Goal: Task Accomplishment & Management: Complete application form

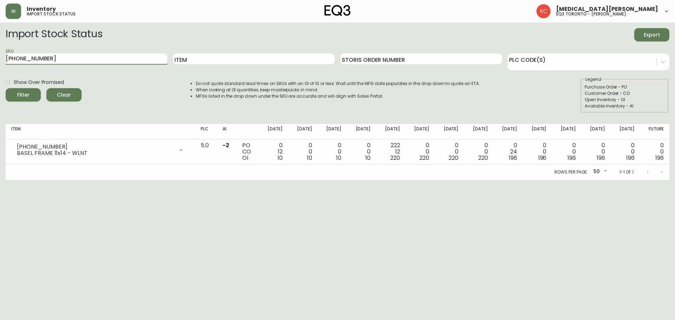
drag, startPoint x: 0, startPoint y: 60, endPoint x: 4, endPoint y: 63, distance: 4.5
click at [0, 62] on main "Import Stock Status Export SKU [PHONE_NUMBER] Item Storis Order Number PLC Code…" at bounding box center [337, 100] width 675 height 157
click at [6, 88] on button "Filter" at bounding box center [23, 94] width 35 height 13
drag, startPoint x: 59, startPoint y: 56, endPoint x: 0, endPoint y: 50, distance: 59.3
click at [0, 50] on main "Import Stock Status Export SKU 3020-654-16-A Item Storis Order Number PLC Code(…" at bounding box center [337, 100] width 675 height 157
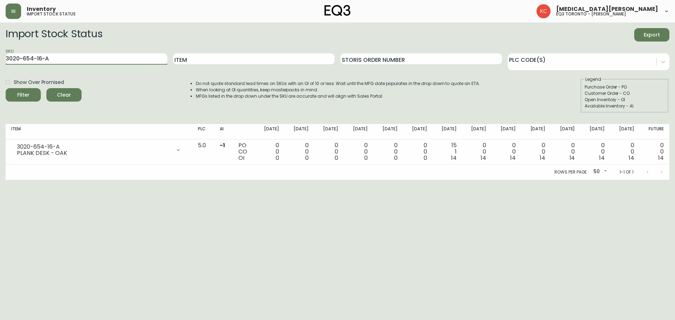
paste input "5-16-B"
type input "3020-655-16-B"
click at [6, 88] on button "Filter" at bounding box center [23, 94] width 35 height 13
click at [434, 180] on html "Inventory import stock status [MEDICAL_DATA][PERSON_NAME] eq3 toronto - [PERSON…" at bounding box center [337, 90] width 675 height 180
click at [472, 180] on html "Inventory import stock status [MEDICAL_DATA][PERSON_NAME] eq3 toronto - [PERSON…" at bounding box center [337, 90] width 675 height 180
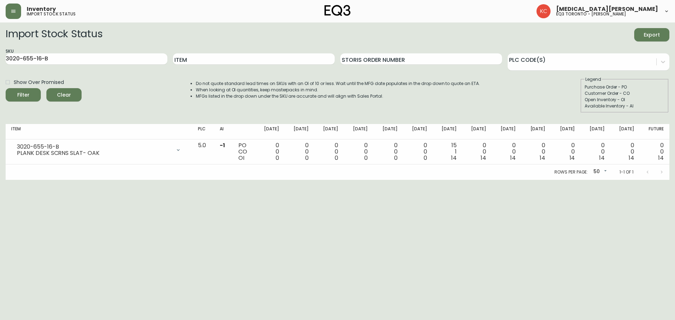
click at [480, 180] on html "Inventory import stock status [MEDICAL_DATA][PERSON_NAME] eq3 toronto - [PERSON…" at bounding box center [337, 90] width 675 height 180
click at [1, 12] on header "Inventory import stock status [MEDICAL_DATA][PERSON_NAME] eq3 [GEOGRAPHIC_DATA]…" at bounding box center [337, 11] width 675 height 22
click at [7, 13] on button "button" at bounding box center [13, 11] width 15 height 15
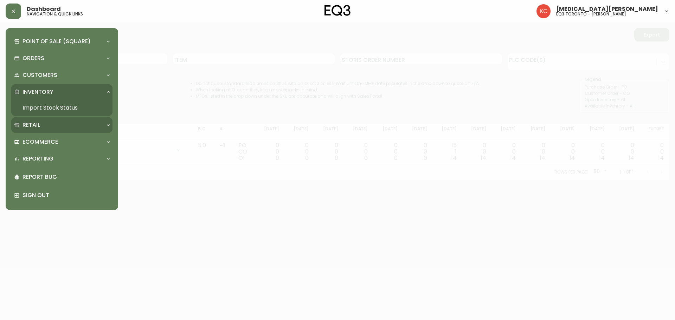
click at [48, 123] on div "Retail" at bounding box center [58, 125] width 89 height 8
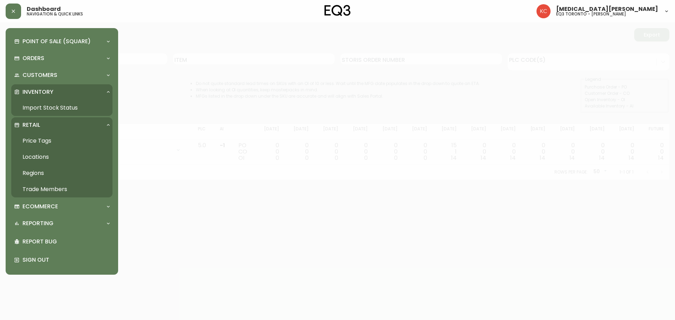
click at [47, 191] on link "Trade Members" at bounding box center [61, 189] width 101 height 16
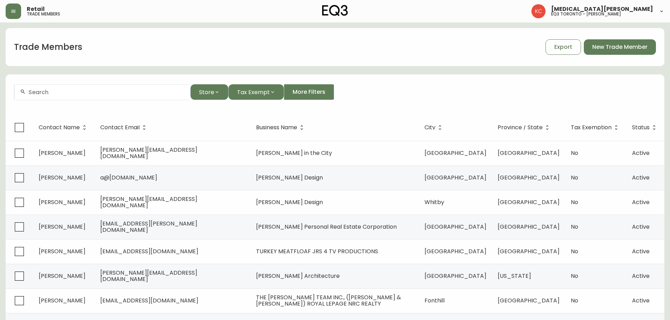
click at [164, 91] on input "text" at bounding box center [106, 92] width 156 height 7
click at [605, 48] on span "New Trade Member" at bounding box center [619, 47] width 55 height 8
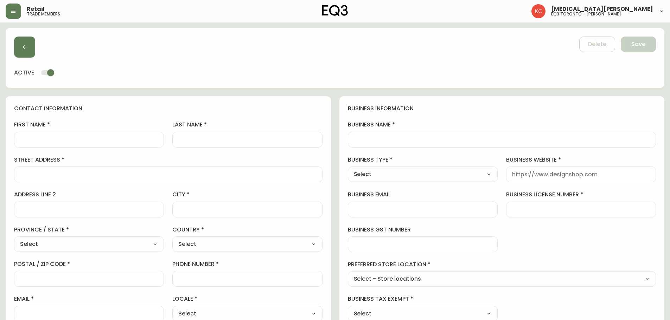
click at [433, 124] on label "business name" at bounding box center [502, 125] width 308 height 8
click at [433, 136] on input "business name" at bounding box center [502, 139] width 296 height 7
click at [493, 173] on select "Select Interior Designer Architect Home Builder Contractor Real Estate Agent Ho…" at bounding box center [423, 174] width 150 height 11
click at [570, 243] on div "business information business name business type Select Select Interior Designe…" at bounding box center [501, 213] width 325 height 234
click at [460, 177] on select "Select Interior Designer Architect Home Builder Contractor Real Estate Agent Ho…" at bounding box center [423, 174] width 150 height 11
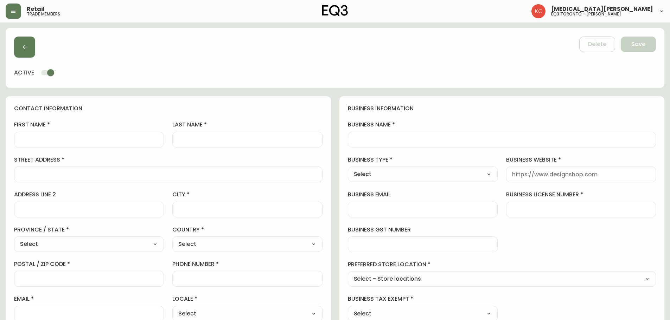
click at [523, 238] on div "business information business name business type Select Select Interior Designe…" at bounding box center [501, 213] width 325 height 234
click at [30, 49] on button "button" at bounding box center [24, 47] width 21 height 21
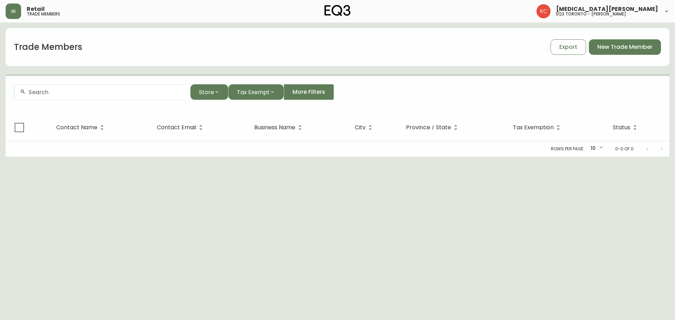
click at [112, 96] on div at bounding box center [102, 92] width 176 height 16
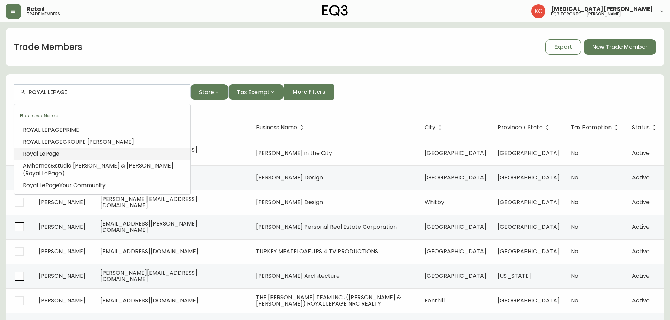
click at [57, 150] on span "LePage" at bounding box center [49, 154] width 20 height 8
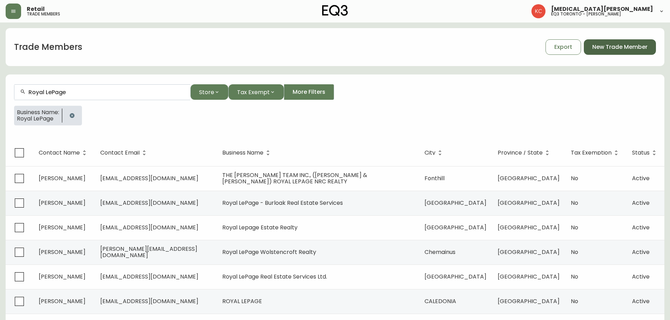
type input "Royal LePage"
click at [631, 54] on button "New Trade Member" at bounding box center [619, 46] width 72 height 15
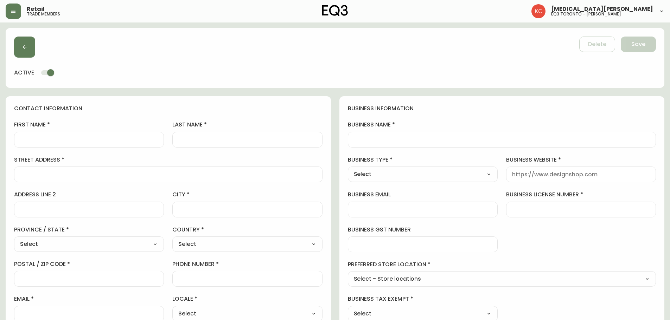
click at [80, 145] on div at bounding box center [89, 140] width 150 height 16
click at [468, 113] on div "business information business name business type Select Select Interior Designe…" at bounding box center [501, 213] width 325 height 234
click at [432, 141] on input "business name" at bounding box center [502, 139] width 296 height 7
click at [126, 142] on input "first name" at bounding box center [89, 139] width 138 height 7
click at [129, 142] on input "first name" at bounding box center [89, 139] width 138 height 7
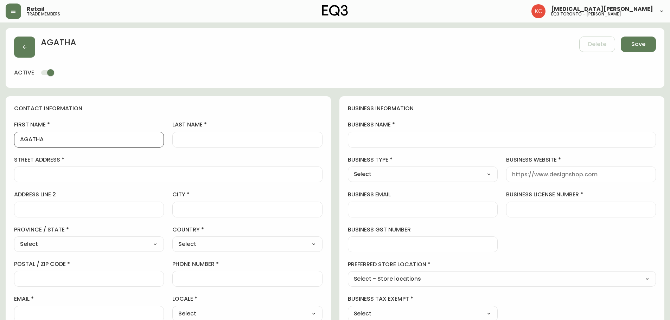
type input "AGATHA"
click at [254, 143] on input "last name" at bounding box center [247, 139] width 138 height 7
type input "[PERSON_NAME]"
click at [366, 139] on input "business name" at bounding box center [502, 139] width 296 height 7
click at [452, 138] on input "business name" at bounding box center [502, 139] width 296 height 7
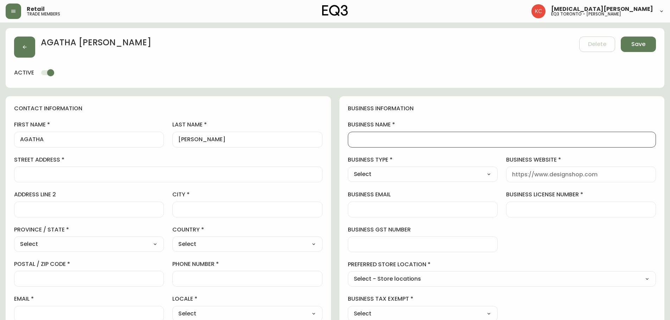
click at [447, 139] on input "business name" at bounding box center [502, 139] width 296 height 7
type input "ROYAL LEPAGE"
click at [453, 154] on div "business information business name ROYAL LEPAGE business type Select Select Int…" at bounding box center [501, 213] width 325 height 234
click at [481, 170] on select "Select Interior Designer Architect Home Builder Contractor Real Estate Agent Ho…" at bounding box center [423, 174] width 150 height 11
select select "Real Estate Agent"
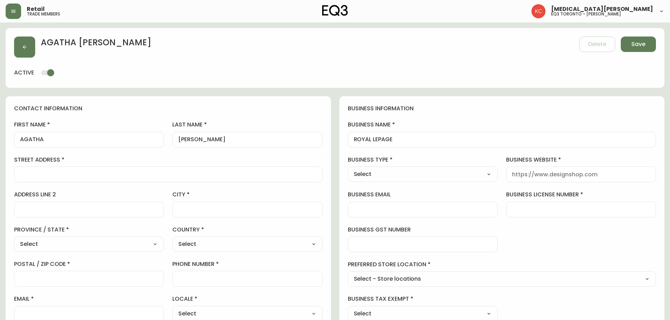
click at [348, 169] on select "Select Interior Designer Architect Home Builder Contractor Real Estate Agent Ho…" at bounding box center [423, 174] width 150 height 11
type input "Real Estate Agent"
click at [572, 234] on div "business information business name ROYAL LEPAGE business type Real Estate Agent…" at bounding box center [501, 213] width 325 height 234
click at [556, 178] on input "business website" at bounding box center [581, 174] width 138 height 7
click at [389, 211] on input "business email" at bounding box center [423, 209] width 138 height 7
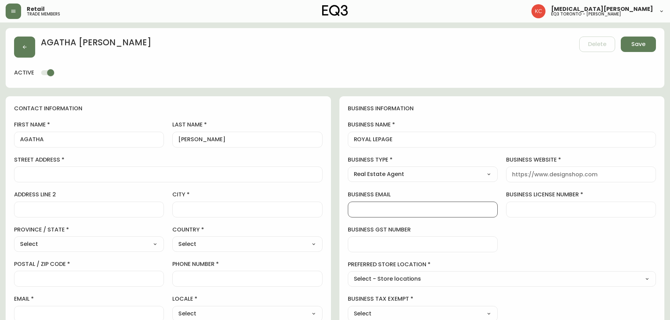
click at [449, 214] on div at bounding box center [423, 210] width 150 height 16
drag, startPoint x: 372, startPoint y: 209, endPoint x: 407, endPoint y: 203, distance: 34.9
click at [373, 209] on input "[EMAIL_ADDRESS][DOMAIN_NAME]" at bounding box center [423, 209] width 138 height 7
type input "[EMAIL_ADDRESS][DOMAIN_NAME]"
click at [559, 227] on div "business information business name ROYAL LEPAGE business type Real Estate Agent…" at bounding box center [501, 213] width 325 height 234
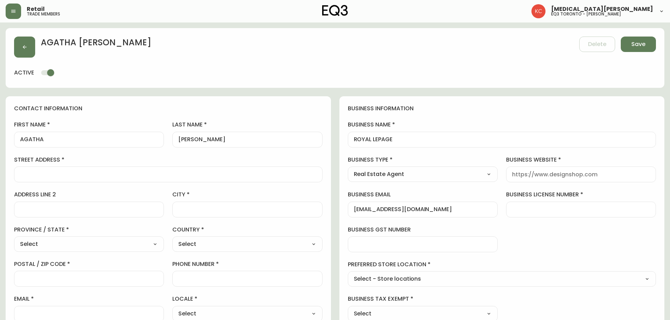
click at [554, 219] on div "business information business name ROYAL LEPAGE business type Real Estate Agent…" at bounding box center [501, 213] width 325 height 234
click at [436, 248] on input "business gst number" at bounding box center [423, 244] width 138 height 7
click at [539, 174] on input "business website" at bounding box center [581, 174] width 138 height 7
click at [447, 213] on div "[EMAIL_ADDRESS][DOMAIN_NAME]" at bounding box center [423, 210] width 150 height 16
click at [523, 169] on div at bounding box center [581, 175] width 150 height 16
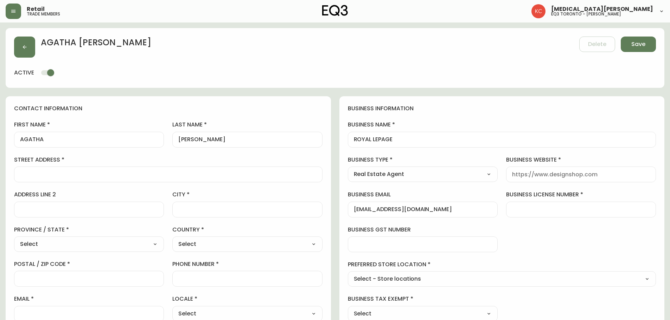
click at [94, 179] on div at bounding box center [168, 175] width 308 height 16
click at [541, 238] on div "business information business name ROYAL LEPAGE business type Real Estate Agent…" at bounding box center [501, 213] width 325 height 234
click at [71, 178] on input "street address" at bounding box center [168, 174] width 296 height 7
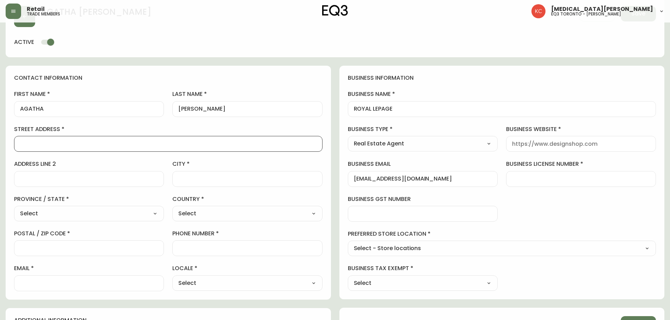
scroll to position [105, 0]
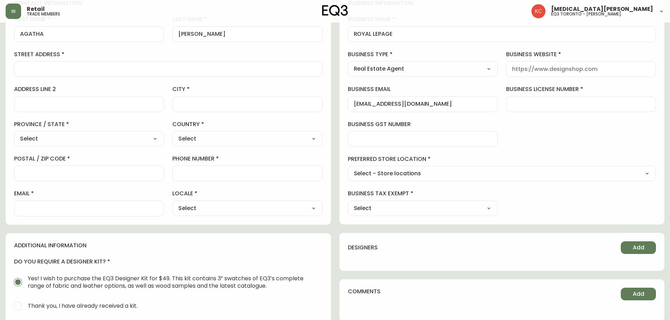
click at [428, 179] on select "Select - Store locations EQ3 [GEOGRAPHIC_DATA] EQ3 [GEOGRAPHIC_DATA] [GEOGRAPHI…" at bounding box center [502, 174] width 308 height 11
select select "cjw10z96s008u6gs0ccm7hd19"
click at [348, 169] on select "Select - Store locations EQ3 [GEOGRAPHIC_DATA] EQ3 [GEOGRAPHIC_DATA] [GEOGRAPHI…" at bounding box center [502, 174] width 308 height 11
type input "EQ3 [GEOGRAPHIC_DATA] - [PERSON_NAME]"
click at [534, 197] on div "business information business name ROYAL LEPAGE business type Real Estate Agent…" at bounding box center [501, 108] width 325 height 234
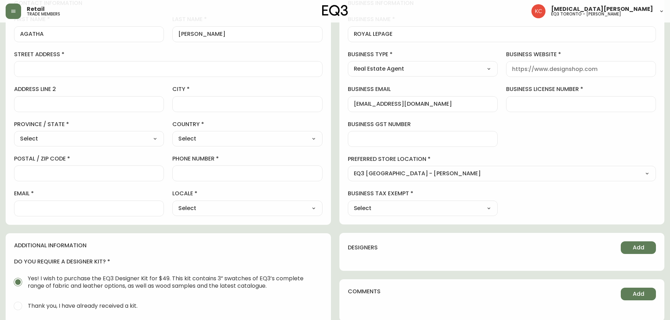
click at [488, 207] on select "Select Yes No" at bounding box center [423, 208] width 150 height 11
select select "false"
click at [348, 203] on select "Select Yes No" at bounding box center [423, 208] width 150 height 11
type input "No"
click at [537, 199] on div "business information business name ROYAL LEPAGE business type Real Estate Agent…" at bounding box center [501, 108] width 325 height 234
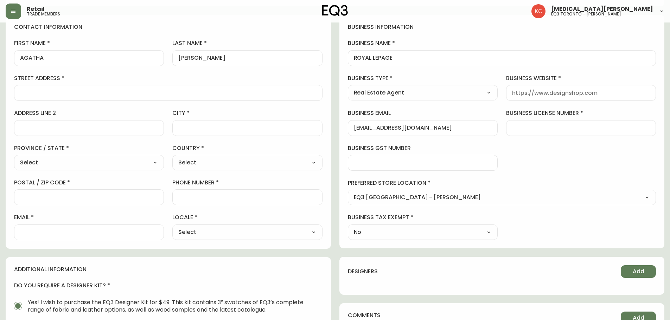
scroll to position [70, 0]
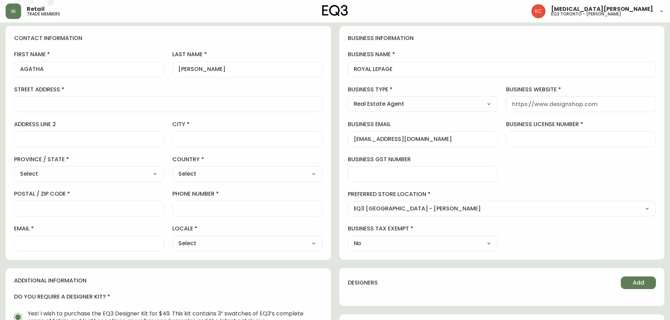
click at [133, 110] on div at bounding box center [168, 104] width 308 height 16
click at [170, 99] on div at bounding box center [168, 104] width 308 height 16
type input "[STREET_ADDRESS]"
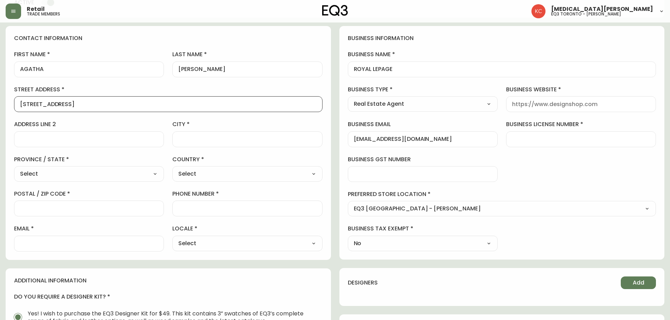
click at [211, 139] on input "city" at bounding box center [247, 139] width 138 height 7
type input "[GEOGRAPHIC_DATA]"
click at [128, 212] on div at bounding box center [89, 209] width 150 height 16
type input "L5B 1M8"
drag, startPoint x: 453, startPoint y: 139, endPoint x: 325, endPoint y: 139, distance: 127.9
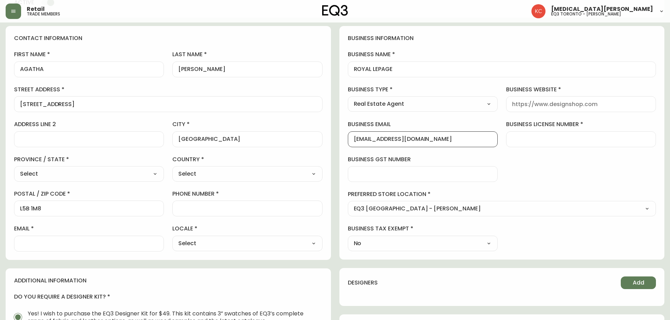
click at [325, 139] on div "contact information first name [PERSON_NAME] last name [PERSON_NAME][GEOGRAPHIC…" at bounding box center [335, 252] width 658 height 453
click at [112, 244] on input "email" at bounding box center [89, 243] width 138 height 7
type input "V"
paste input "[EMAIL_ADDRESS][DOMAIN_NAME]"
type input "[EMAIL_ADDRESS][DOMAIN_NAME]"
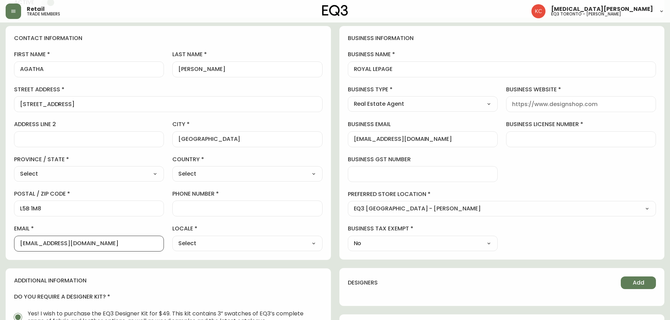
click at [267, 208] on input "phone number" at bounding box center [247, 208] width 138 height 7
type input "9"
type input "6472825759"
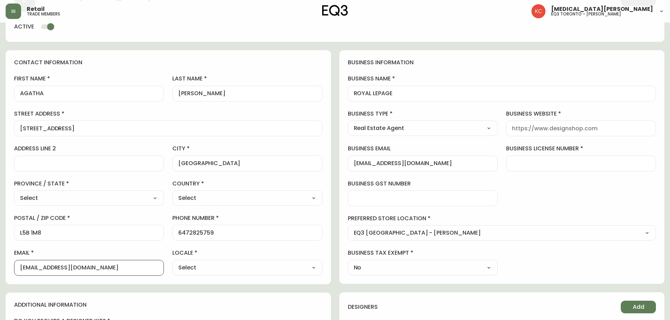
scroll to position [35, 0]
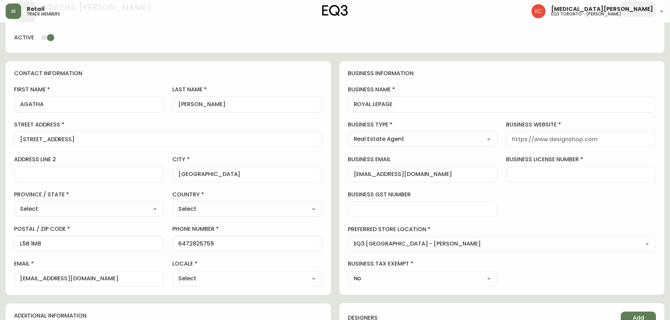
drag, startPoint x: 543, startPoint y: 288, endPoint x: 483, endPoint y: 232, distance: 81.8
click at [541, 289] on div "business information business name ROYAL LEPAGE business type Real Estate Agent…" at bounding box center [501, 178] width 325 height 234
click at [577, 140] on input "business website" at bounding box center [581, 139] width 138 height 7
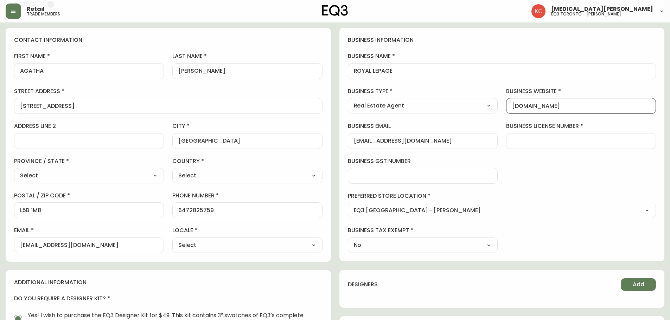
scroll to position [70, 0]
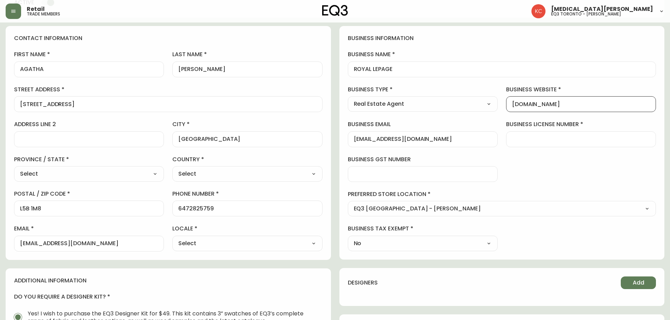
type input "[DOMAIN_NAME]"
click at [589, 202] on div "Select - Store locations EQ3 [GEOGRAPHIC_DATA] EQ3 [GEOGRAPHIC_DATA] [GEOGRAPHI…" at bounding box center [502, 208] width 308 height 15
click at [439, 168] on div at bounding box center [423, 174] width 150 height 16
click at [566, 169] on div "business information business name ROYAL LEPAGE business type Real Estate Agent…" at bounding box center [501, 143] width 325 height 234
click at [531, 182] on div "business information business name ROYAL LEPAGE business type Real Estate Agent…" at bounding box center [501, 143] width 325 height 234
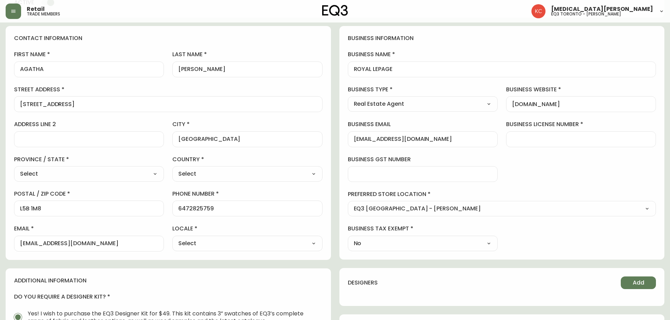
click at [452, 177] on input "business gst number" at bounding box center [423, 174] width 138 height 7
click at [566, 176] on div "business information business name ROYAL LEPAGE business type Real Estate Agent…" at bounding box center [501, 143] width 325 height 234
click at [566, 134] on div at bounding box center [581, 139] width 150 height 16
click at [410, 183] on div "business information business name ROYAL LEPAGE business type Real Estate Agent…" at bounding box center [501, 143] width 325 height 234
click at [412, 180] on div at bounding box center [423, 174] width 150 height 16
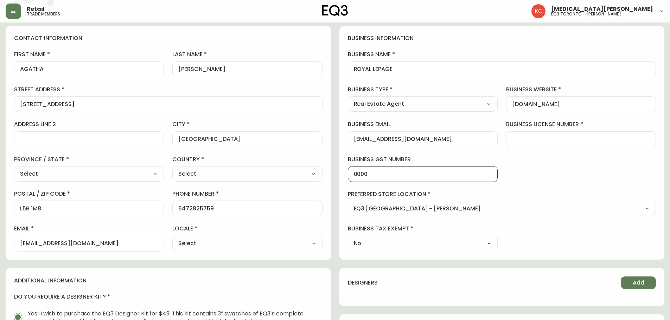
type input "0000"
click at [567, 192] on label "preferred store location" at bounding box center [502, 195] width 308 height 8
click at [418, 175] on input "0000" at bounding box center [423, 174] width 138 height 7
click at [524, 185] on div "business information business name ROYAL LEPAGE business type Real Estate Agent…" at bounding box center [501, 143] width 325 height 234
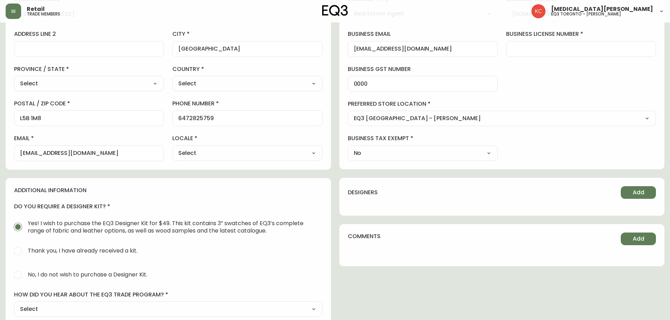
scroll to position [176, 0]
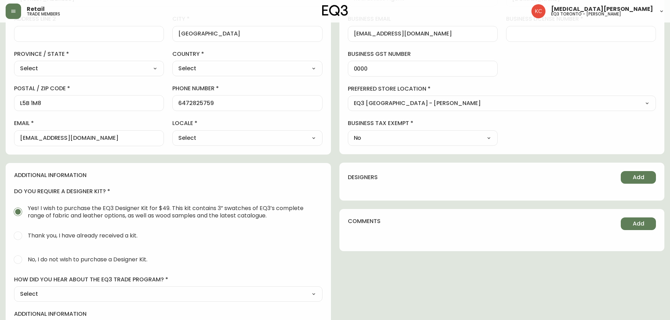
click at [280, 139] on select "Select CA_EN [GEOGRAPHIC_DATA] US_EN" at bounding box center [247, 138] width 150 height 11
select select "CA_EN"
click at [172, 133] on select "Select CA_EN [GEOGRAPHIC_DATA] US_EN" at bounding box center [247, 138] width 150 height 11
type input "CA_EN"
click at [567, 130] on div "business information business name ROYAL LEPAGE business type Real Estate Agent…" at bounding box center [501, 38] width 325 height 234
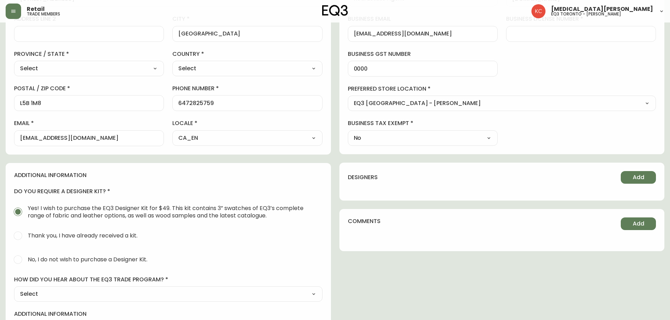
scroll to position [35, 0]
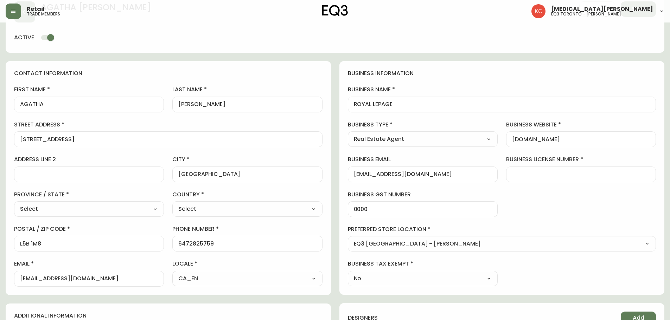
click at [577, 215] on div "business information business name ROYAL LEPAGE business type Real Estate Agent…" at bounding box center [501, 178] width 325 height 234
click at [568, 177] on input "business license number" at bounding box center [581, 174] width 138 height 7
click at [538, 179] on div at bounding box center [581, 175] width 150 height 16
click at [101, 138] on input "[STREET_ADDRESS]" at bounding box center [168, 139] width 296 height 7
click at [542, 171] on input "business license number" at bounding box center [581, 174] width 138 height 7
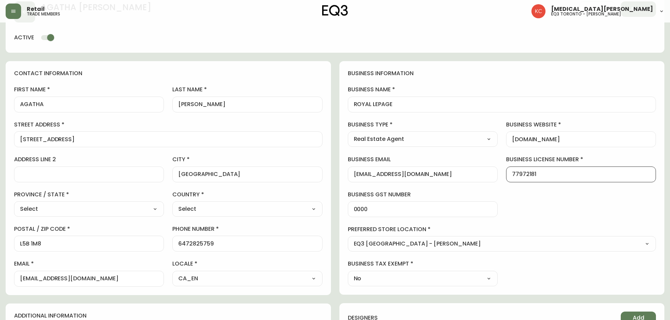
type input "779721814"
drag, startPoint x: 542, startPoint y: 171, endPoint x: 482, endPoint y: 175, distance: 60.2
click at [482, 175] on div "business information business name ROYAL LEPAGE business type Real Estate Agent…" at bounding box center [501, 178] width 325 height 234
type input "721814"
click at [589, 214] on div "business information business name ROYAL LEPAGE business type Real Estate Agent…" at bounding box center [501, 178] width 325 height 234
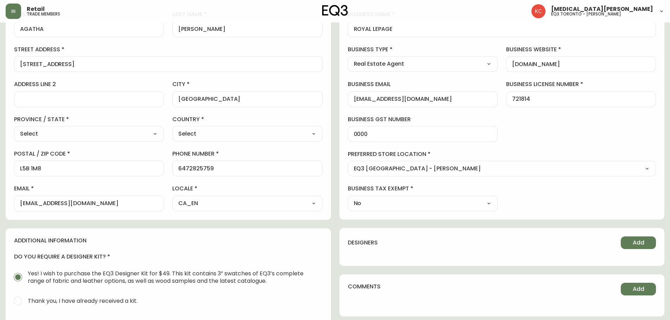
scroll to position [18, 0]
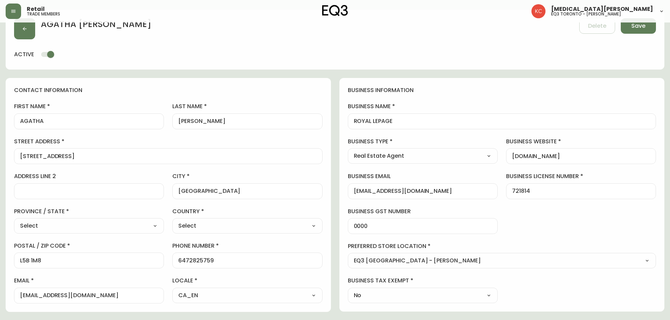
click at [526, 226] on div "business information business name ROYAL LEPAGE business type Real Estate Agent…" at bounding box center [501, 195] width 325 height 234
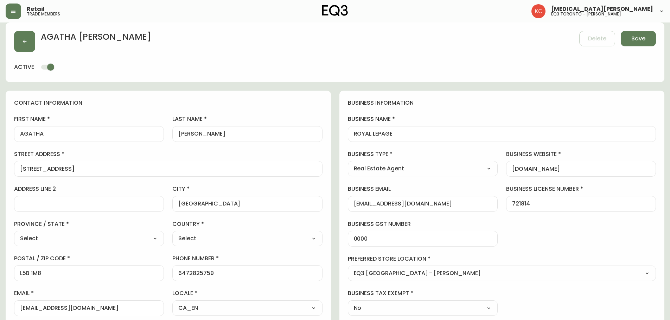
scroll to position [0, 0]
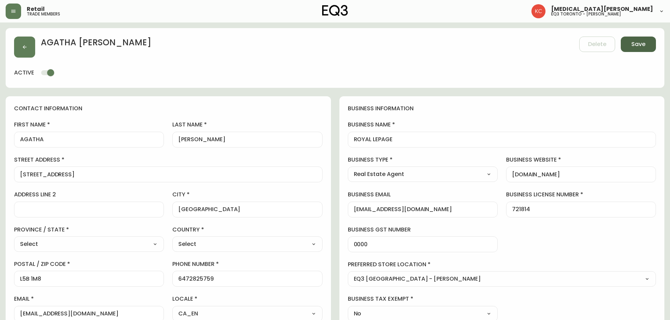
drag, startPoint x: 655, startPoint y: 41, endPoint x: 651, endPoint y: 45, distance: 5.3
click at [654, 42] on button "Save" at bounding box center [637, 44] width 35 height 15
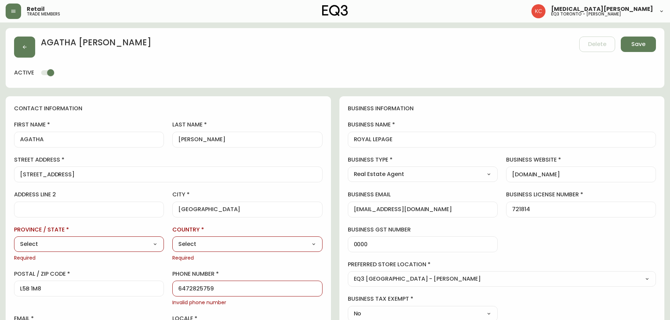
drag, startPoint x: 144, startPoint y: 247, endPoint x: 158, endPoint y: 240, distance: 15.2
click at [144, 247] on select "Select [GEOGRAPHIC_DATA] [GEOGRAPHIC_DATA] [GEOGRAPHIC_DATA] [GEOGRAPHIC_DATA] …" at bounding box center [89, 244] width 150 height 11
select select "ON"
click at [14, 239] on select "Select [GEOGRAPHIC_DATA] [GEOGRAPHIC_DATA] [GEOGRAPHIC_DATA] [GEOGRAPHIC_DATA] …" at bounding box center [89, 244] width 150 height 11
type input "[GEOGRAPHIC_DATA]"
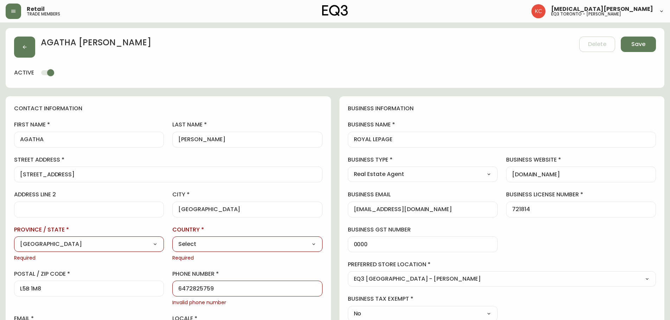
click at [295, 249] on select "Select [GEOGRAPHIC_DATA] [GEOGRAPHIC_DATA]" at bounding box center [247, 244] width 150 height 11
select select "CA"
click at [172, 239] on select "Select [GEOGRAPHIC_DATA] [GEOGRAPHIC_DATA]" at bounding box center [247, 244] width 150 height 11
type input "[GEOGRAPHIC_DATA]"
click at [188, 290] on input "6472825759" at bounding box center [247, 288] width 138 height 7
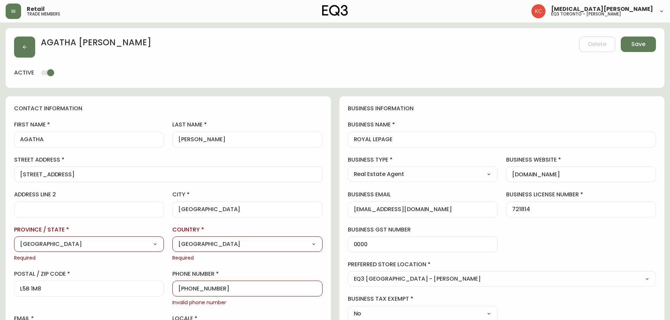
type input "[PHONE_NUMBER]"
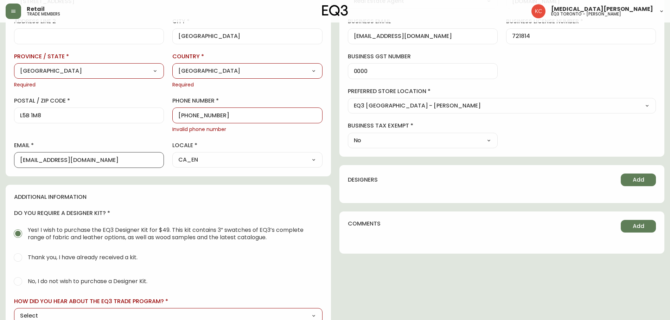
click at [262, 208] on div "additional information do you require a designer kit? Yes! I wish to purchase t…" at bounding box center [168, 295] width 325 height 220
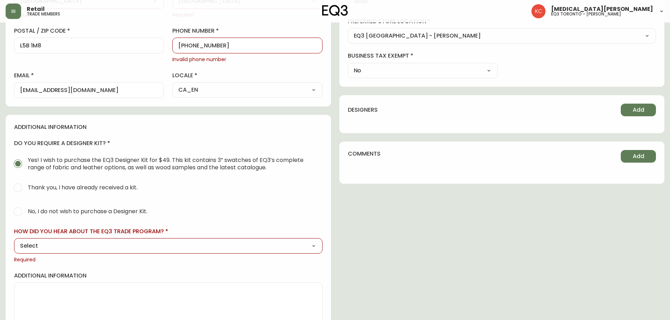
scroll to position [244, 0]
click at [302, 246] on select "Select Social Media Advertisement Trade Show Outreach from a Trade Rep Other" at bounding box center [168, 245] width 308 height 11
select select "Other"
click at [14, 240] on select "Select Social Media Advertisement Trade Show Outreach from a Trade Rep Other" at bounding box center [168, 245] width 308 height 11
type input "Other"
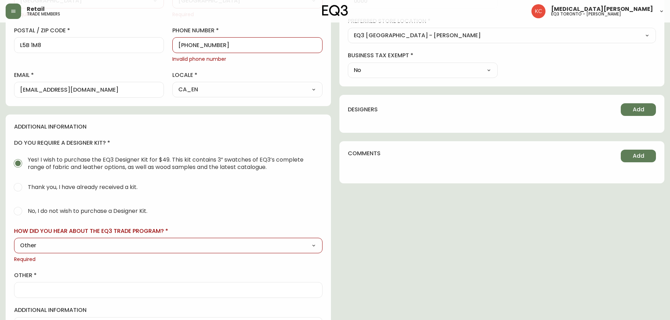
scroll to position [279, 0]
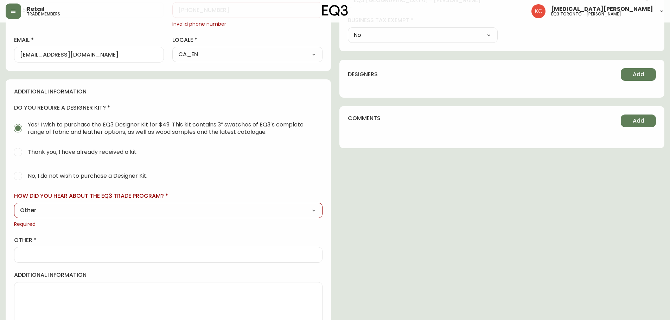
click at [94, 262] on div at bounding box center [168, 255] width 308 height 16
type input "WALK-IN: QUALIFIED BY ASSISSTANT MANAGER"
click at [30, 177] on span "No, I do not wish to purchase a Designer Kit." at bounding box center [88, 175] width 120 height 7
click at [26, 177] on input "No, I do not wish to purchase a Designer Kit." at bounding box center [17, 175] width 15 height 15
radio input "true"
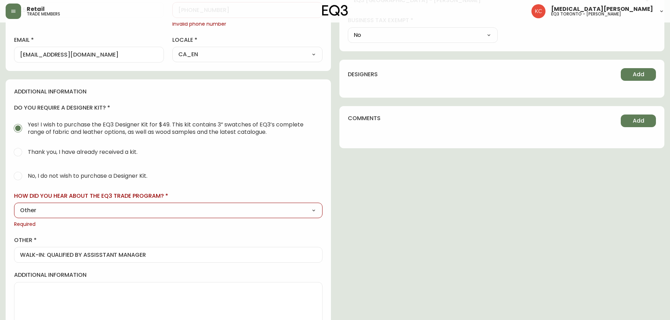
radio input "false"
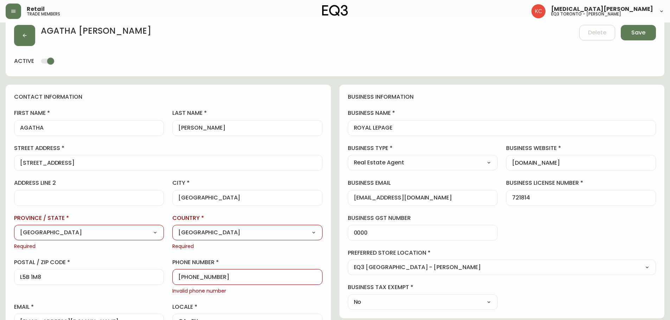
scroll to position [0, 0]
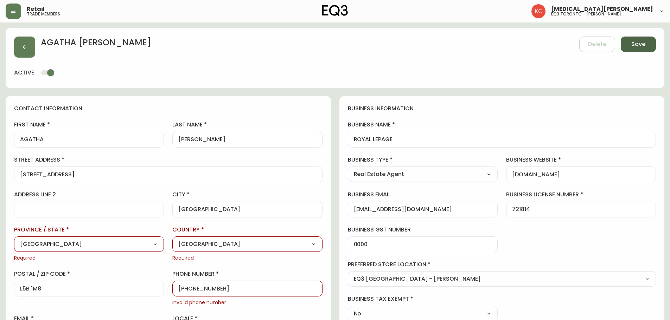
click at [643, 46] on span "Save" at bounding box center [638, 44] width 14 height 8
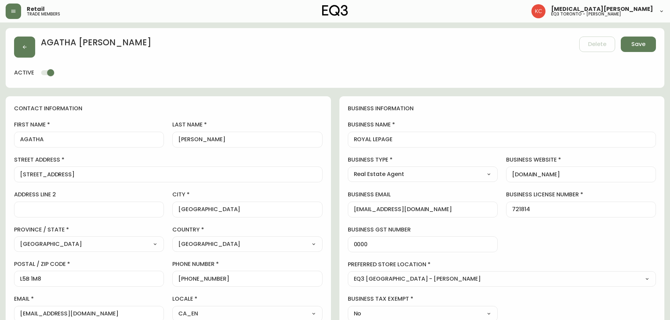
type input "[PHONE_NUMBER]"
type input "[EMAIL_ADDRESS][DOMAIN_NAME]"
type input "Other"
type input "[EMAIL_ADDRESS][DOMAIN_NAME]"
select select "Other"
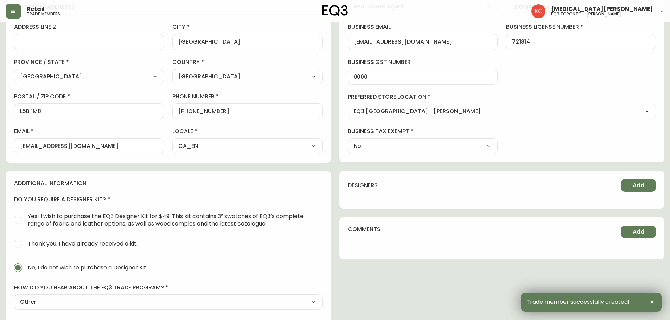
scroll to position [54, 0]
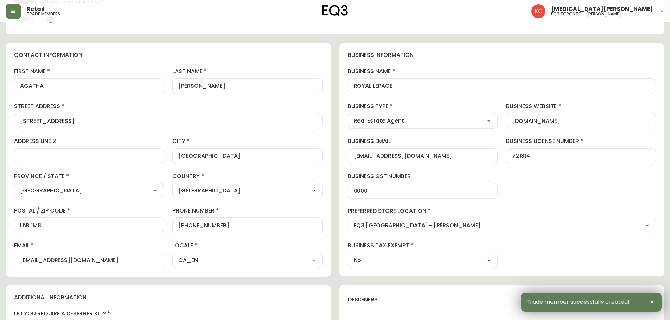
click at [641, 103] on label "business website" at bounding box center [581, 107] width 150 height 8
click at [641, 118] on input "[DOMAIN_NAME]" at bounding box center [581, 121] width 138 height 7
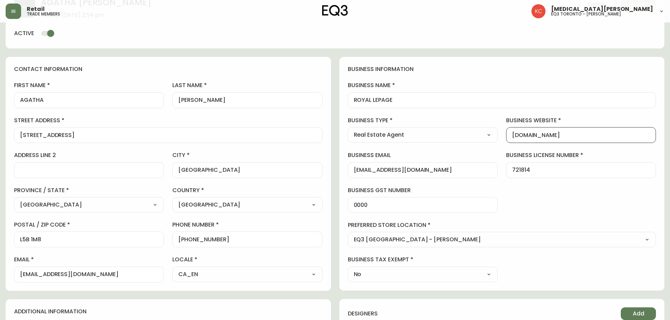
scroll to position [19, 0]
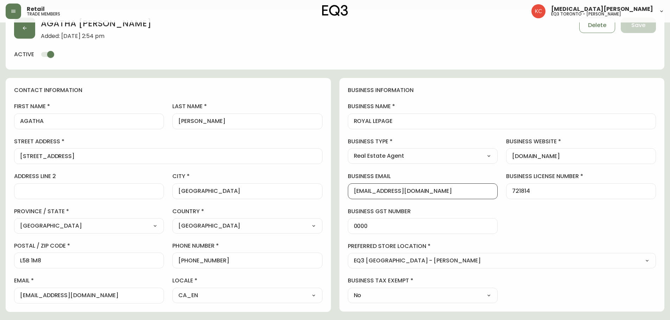
drag, startPoint x: 434, startPoint y: 189, endPoint x: 304, endPoint y: 188, distance: 129.7
click at [304, 188] on div "contact information first name [PERSON_NAME] last name [PERSON_NAME][GEOGRAPHIC…" at bounding box center [335, 322] width 658 height 488
